Goal: Task Accomplishment & Management: Manage account settings

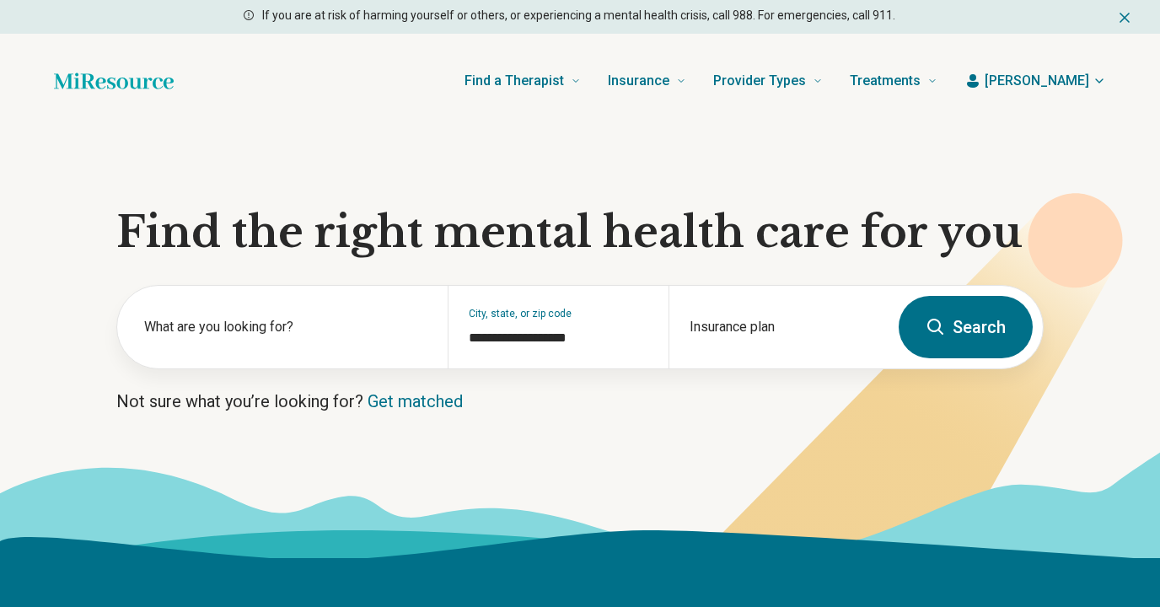
click at [1077, 81] on span "[PERSON_NAME]" at bounding box center [1037, 81] width 105 height 20
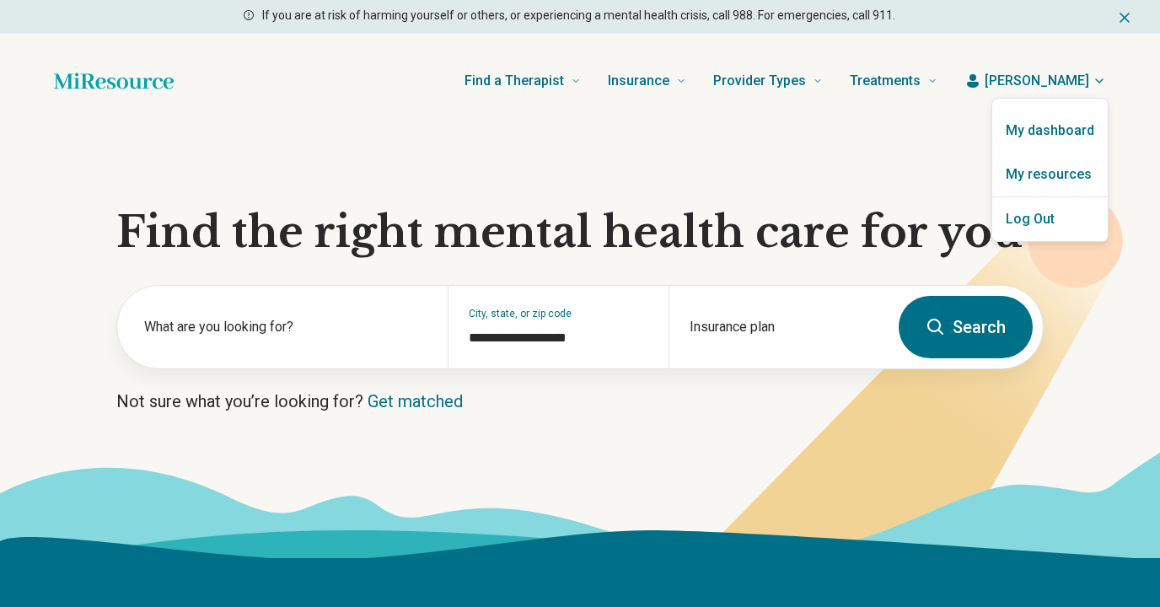
type input "**********"
click at [1072, 128] on link "My dashboard" at bounding box center [1049, 131] width 114 height 44
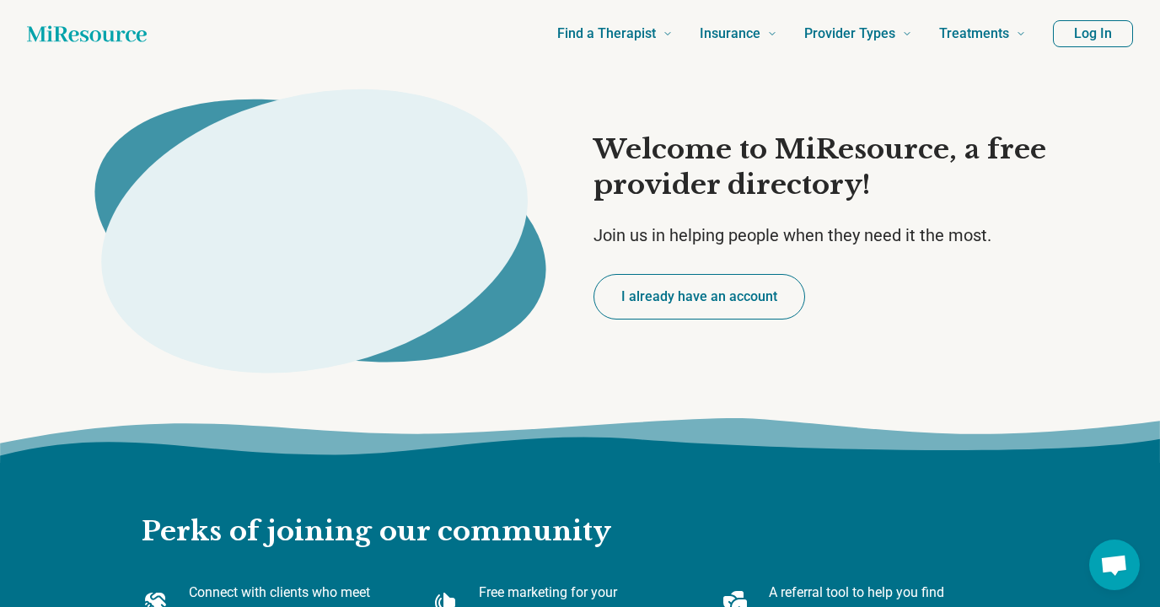
click at [728, 293] on button "I already have an account" at bounding box center [699, 297] width 212 height 46
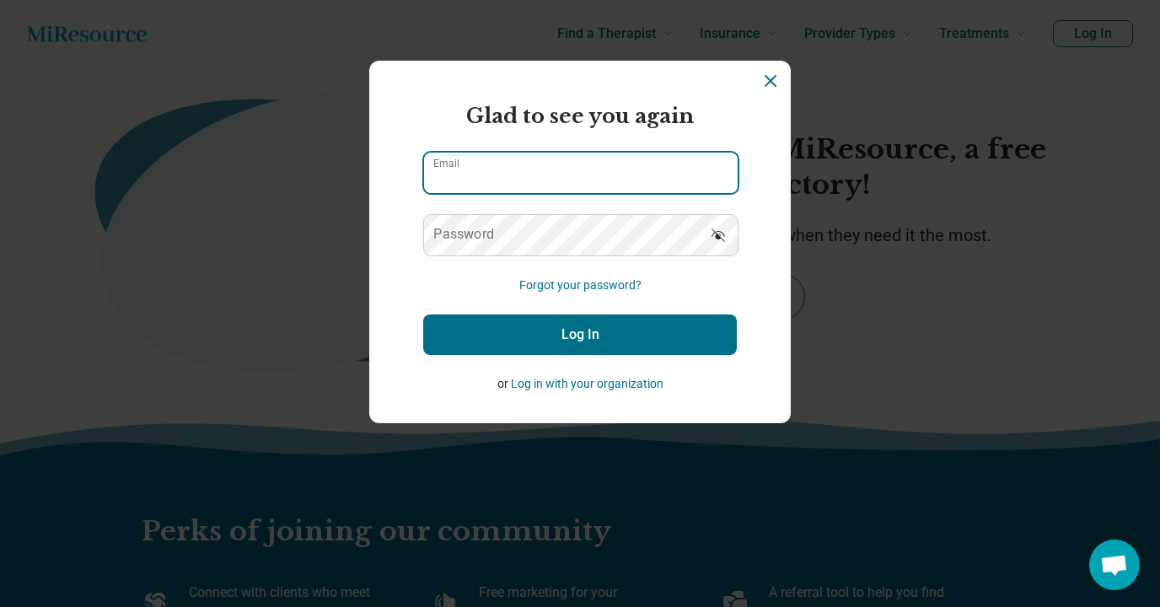
type input "**********"
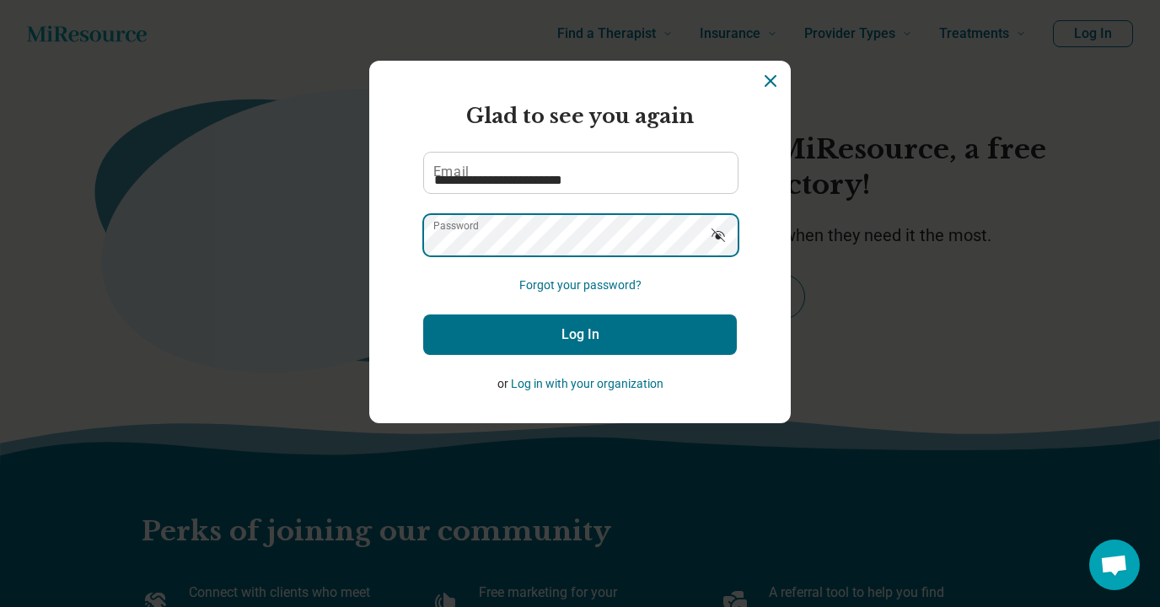
click at [580, 335] on button "Log In" at bounding box center [580, 334] width 314 height 40
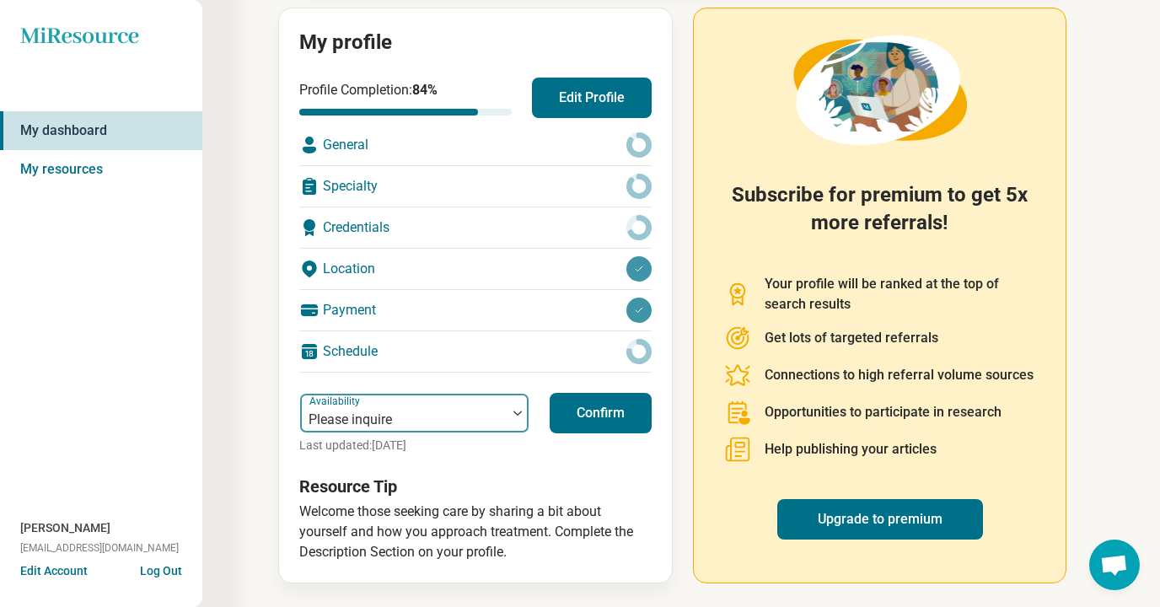
scroll to position [188, 0]
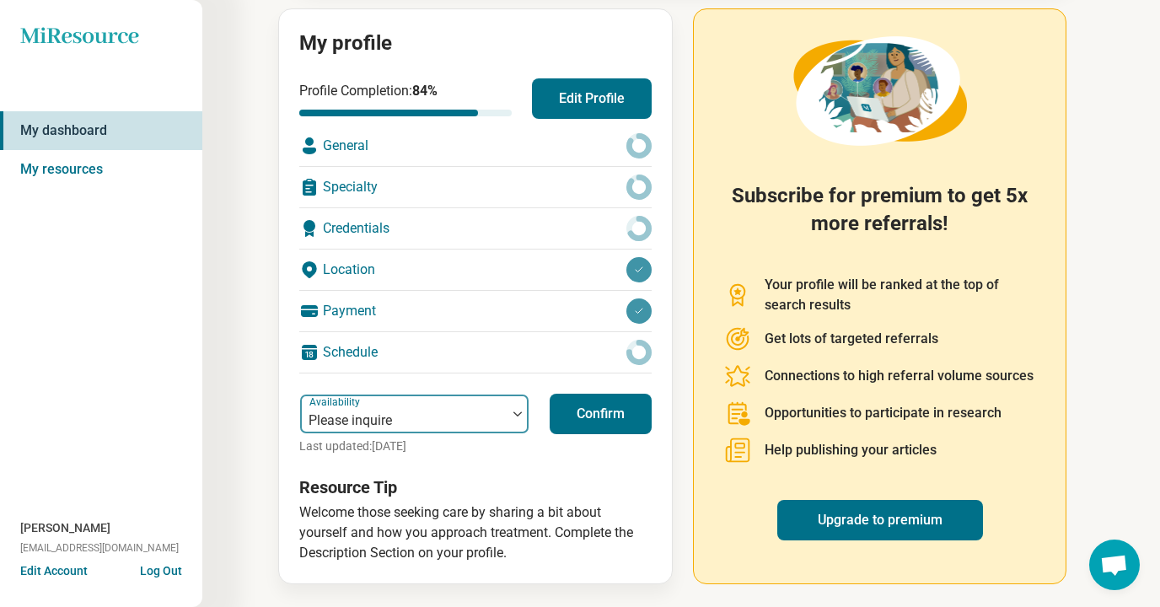
click at [488, 414] on div at bounding box center [403, 421] width 193 height 24
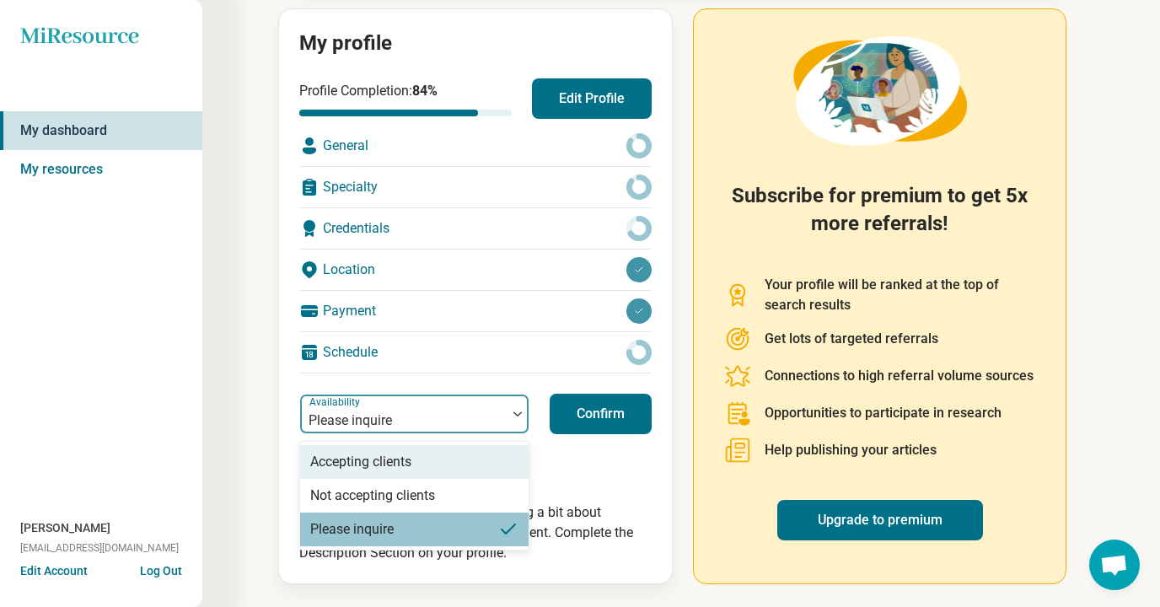
click at [451, 465] on div "Accepting clients" at bounding box center [414, 462] width 228 height 34
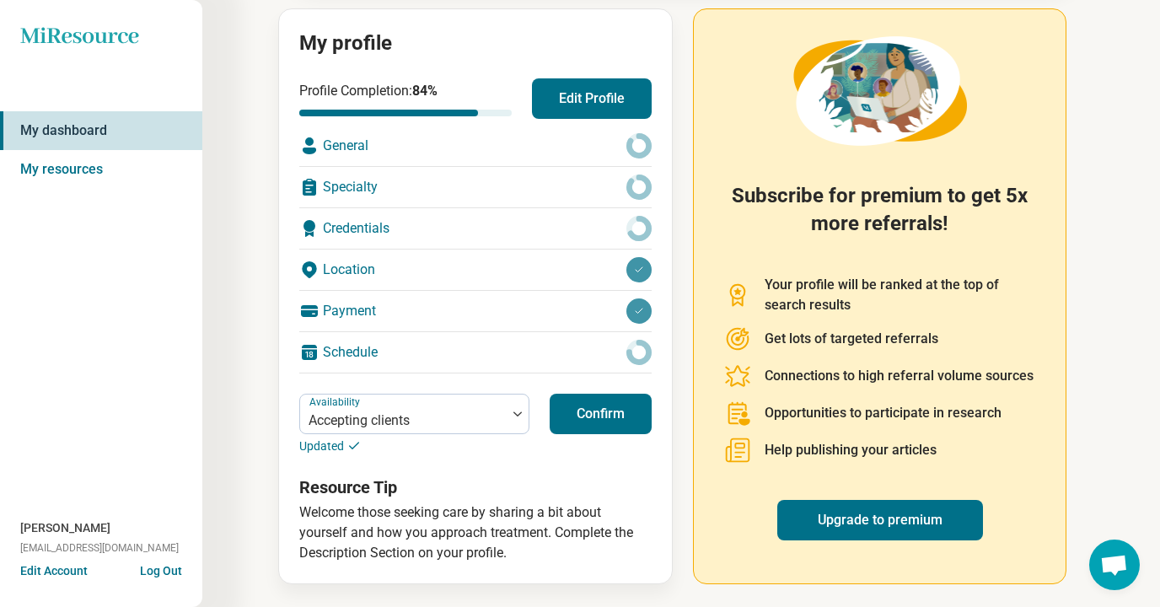
click at [596, 418] on button "Confirm" at bounding box center [601, 414] width 102 height 40
click at [608, 420] on button "Confirm" at bounding box center [601, 414] width 102 height 40
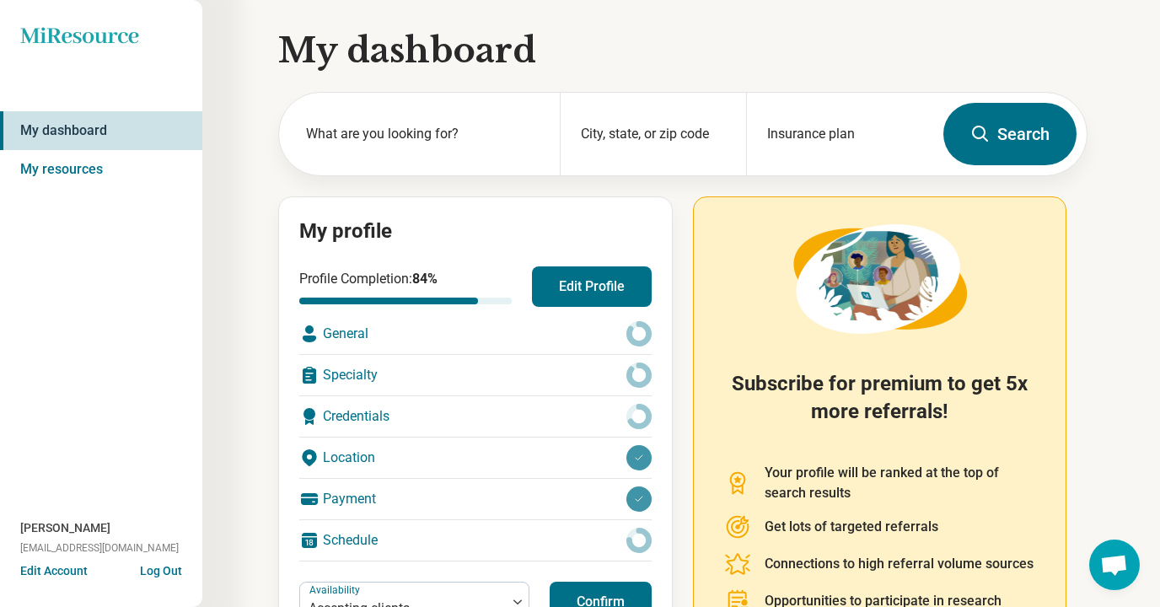
scroll to position [0, 0]
